Goal: Task Accomplishment & Management: Manage account settings

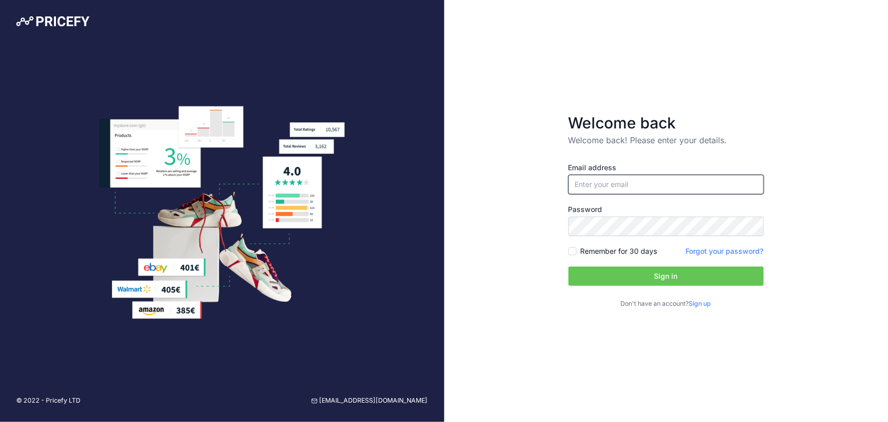
type input "[EMAIL_ADDRESS][DOMAIN_NAME]"
click at [622, 181] on input "[EMAIL_ADDRESS][DOMAIN_NAME]" at bounding box center [666, 184] width 195 height 19
click at [581, 276] on button "Sign in" at bounding box center [666, 275] width 195 height 19
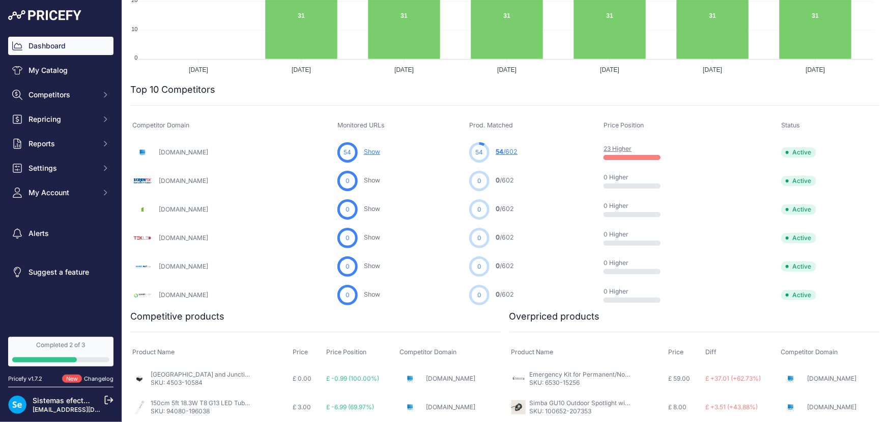
scroll to position [324, 0]
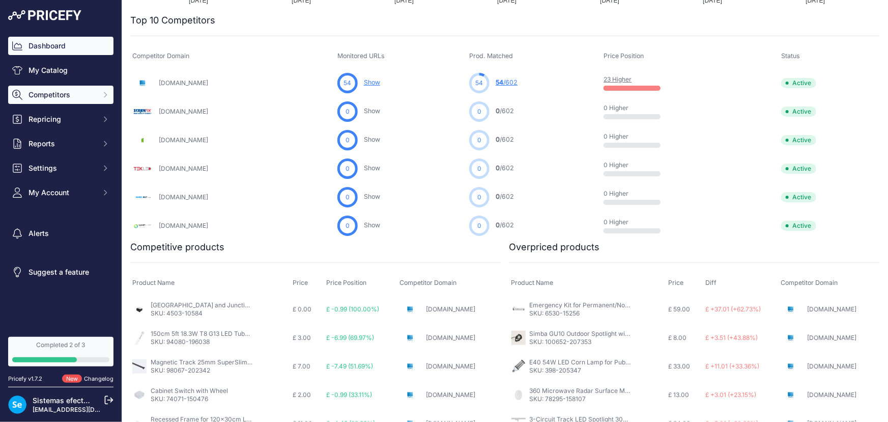
click at [60, 91] on span "Competitors" at bounding box center [62, 95] width 67 height 10
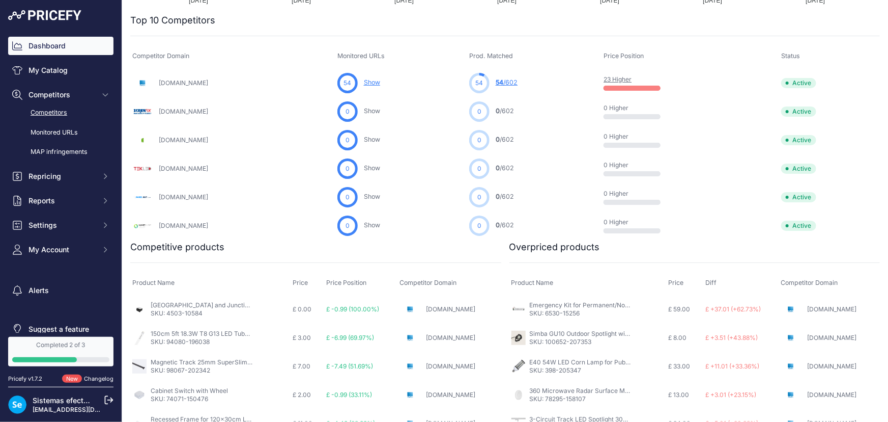
click at [64, 111] on link "Competitors" at bounding box center [60, 113] width 105 height 18
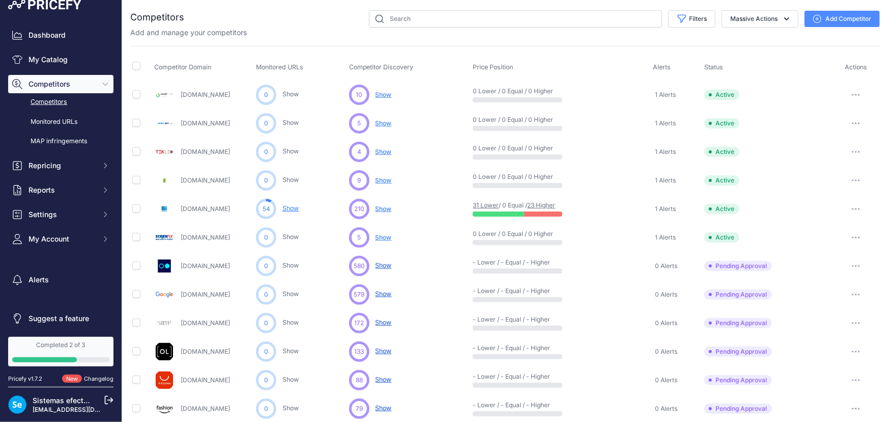
scroll to position [14, 0]
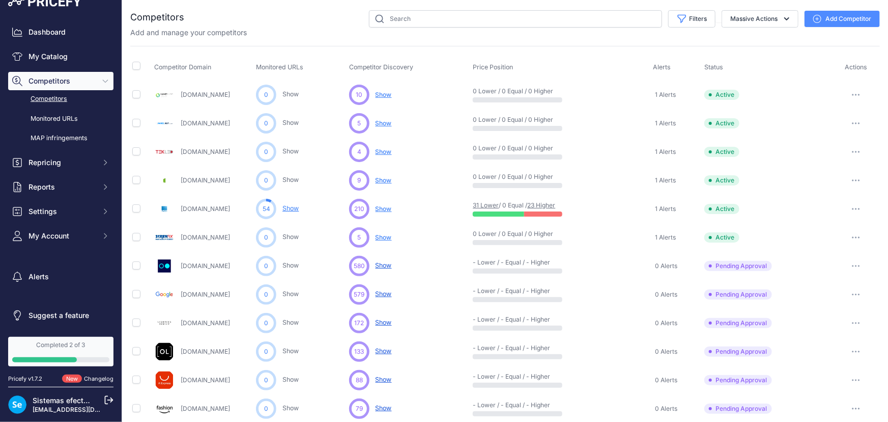
click at [115, 397] on div "Dashboard My Catalog Competitors Competitors Monitored URLs MAP infringements R…" at bounding box center [61, 211] width 122 height 422
click at [110, 399] on icon at bounding box center [109, 400] width 8 height 8
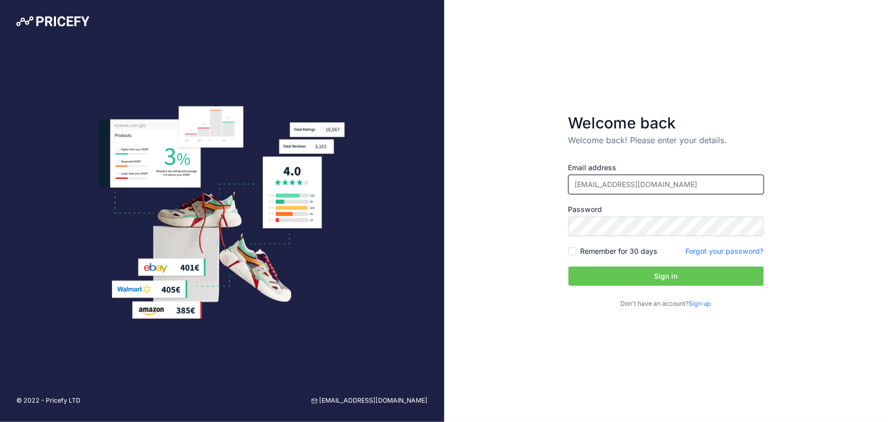
click at [678, 188] on input "[EMAIL_ADDRESS][DOMAIN_NAME]" at bounding box center [666, 184] width 195 height 19
drag, startPoint x: 686, startPoint y: 183, endPoint x: 382, endPoint y: 177, distance: 303.5
click at [381, 178] on div "© 2022 - Pricefy LTD support@pricefy.io Welcome back Welcome back! Please enter…" at bounding box center [444, 211] width 888 height 422
type input "sistemasit@efectoled.com"
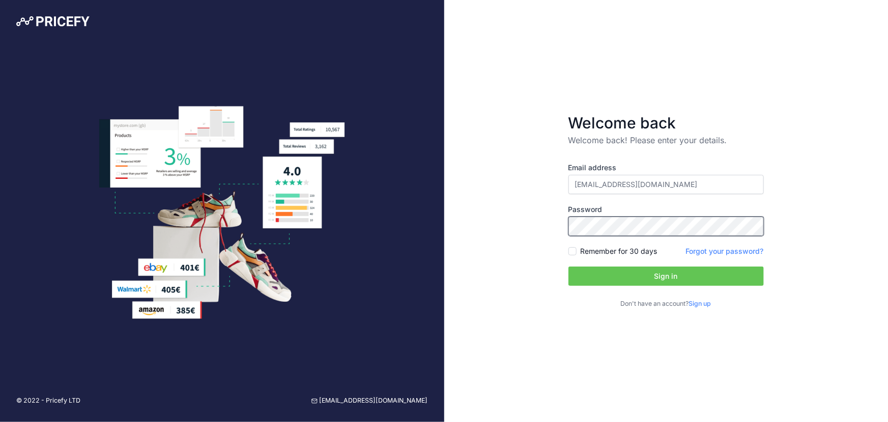
click at [472, 234] on div "Welcome back Welcome back! Please enter your details. Email address sistemasit@…" at bounding box center [666, 211] width 444 height 422
click at [589, 275] on button "Sign in" at bounding box center [666, 275] width 195 height 19
